Goal: Task Accomplishment & Management: Complete application form

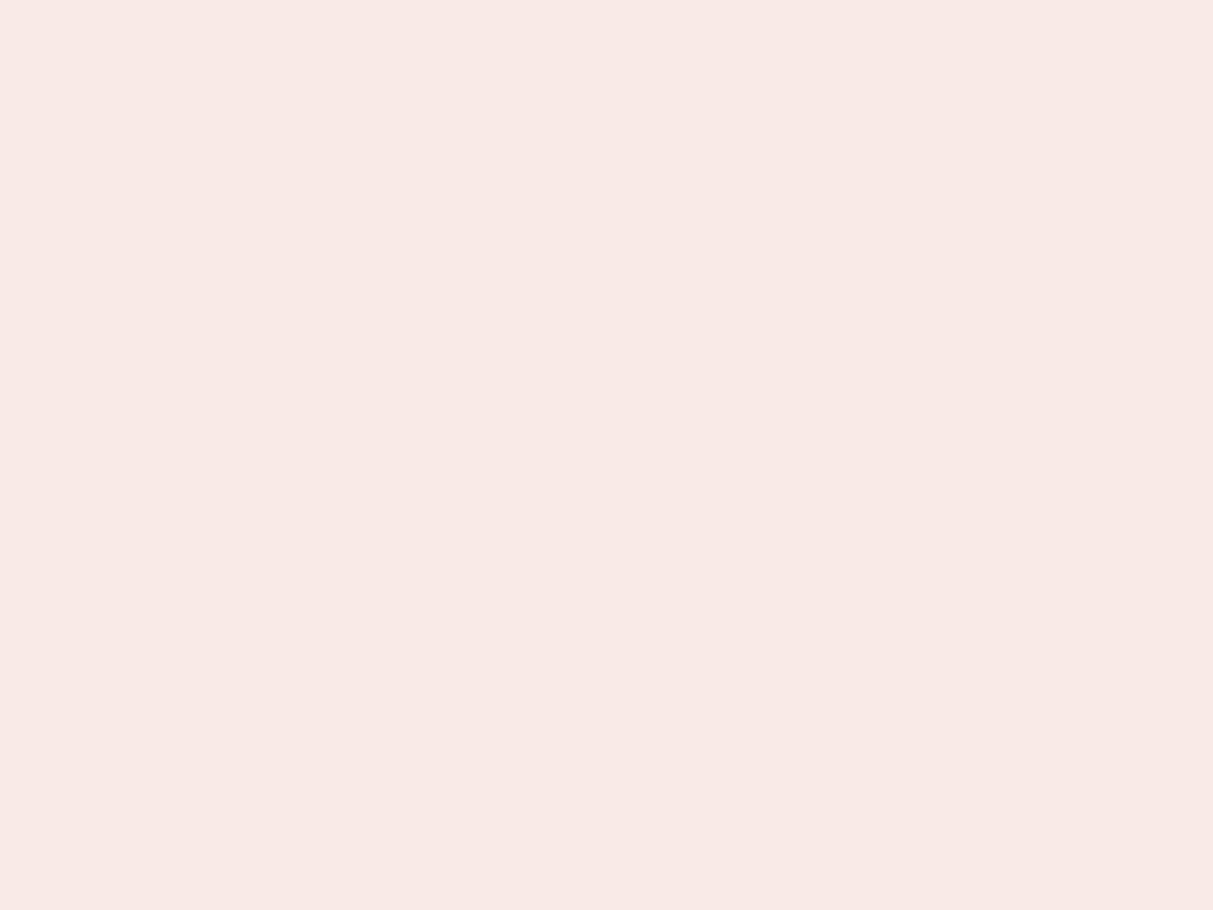
click at [607, 455] on nb-app "Almost there Thank you for registering for Newbook. Your account is under revie…" at bounding box center [606, 455] width 1213 height 910
click at [607, 0] on nb-app "Almost there Thank you for registering for Newbook. Your account is under revie…" at bounding box center [606, 455] width 1213 height 910
click at [648, 0] on nb-app "Almost there Thank you for registering for Newbook. Your account is under revie…" at bounding box center [606, 455] width 1213 height 910
click at [607, 455] on nb-app "Almost there Thank you for registering for Newbook. Your account is under revie…" at bounding box center [606, 455] width 1213 height 910
click at [607, 0] on nb-app "Almost there Thank you for registering for Newbook. Your account is under revie…" at bounding box center [606, 455] width 1213 height 910
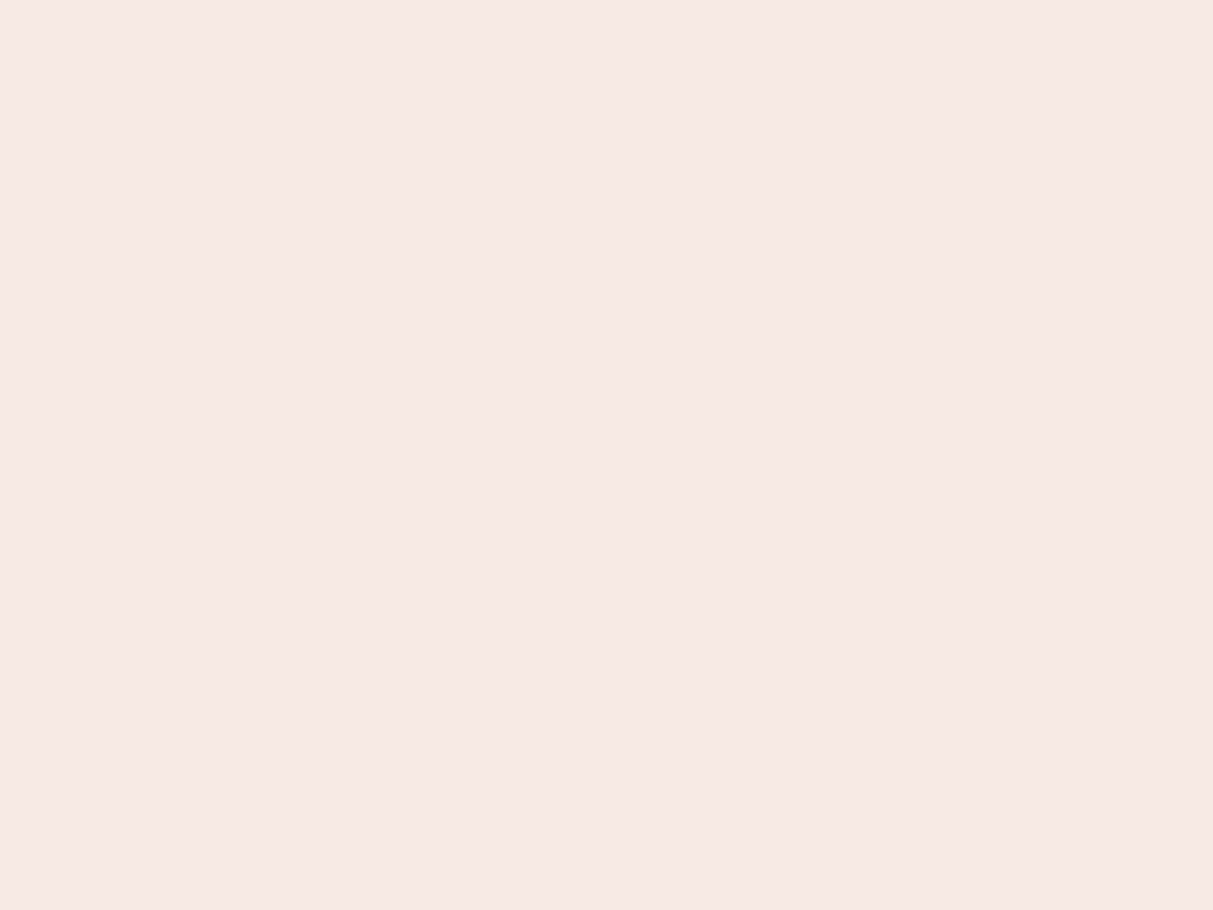
click at [424, 0] on nb-app "Almost there Thank you for registering for Newbook. Your account is under revie…" at bounding box center [606, 455] width 1213 height 910
click at [607, 455] on nb-app "Almost there Thank you for registering for Newbook. Your account is under revie…" at bounding box center [606, 455] width 1213 height 910
click at [607, 0] on nb-app "Almost there Thank you for registering for Newbook. Your account is under revie…" at bounding box center [606, 455] width 1213 height 910
click at [424, 0] on nb-app "Almost there Thank you for registering for Newbook. Your account is under revie…" at bounding box center [606, 455] width 1213 height 910
click at [607, 455] on nb-app "Almost there Thank you for registering for Newbook. Your account is under revie…" at bounding box center [606, 455] width 1213 height 910
